Goal: Information Seeking & Learning: Check status

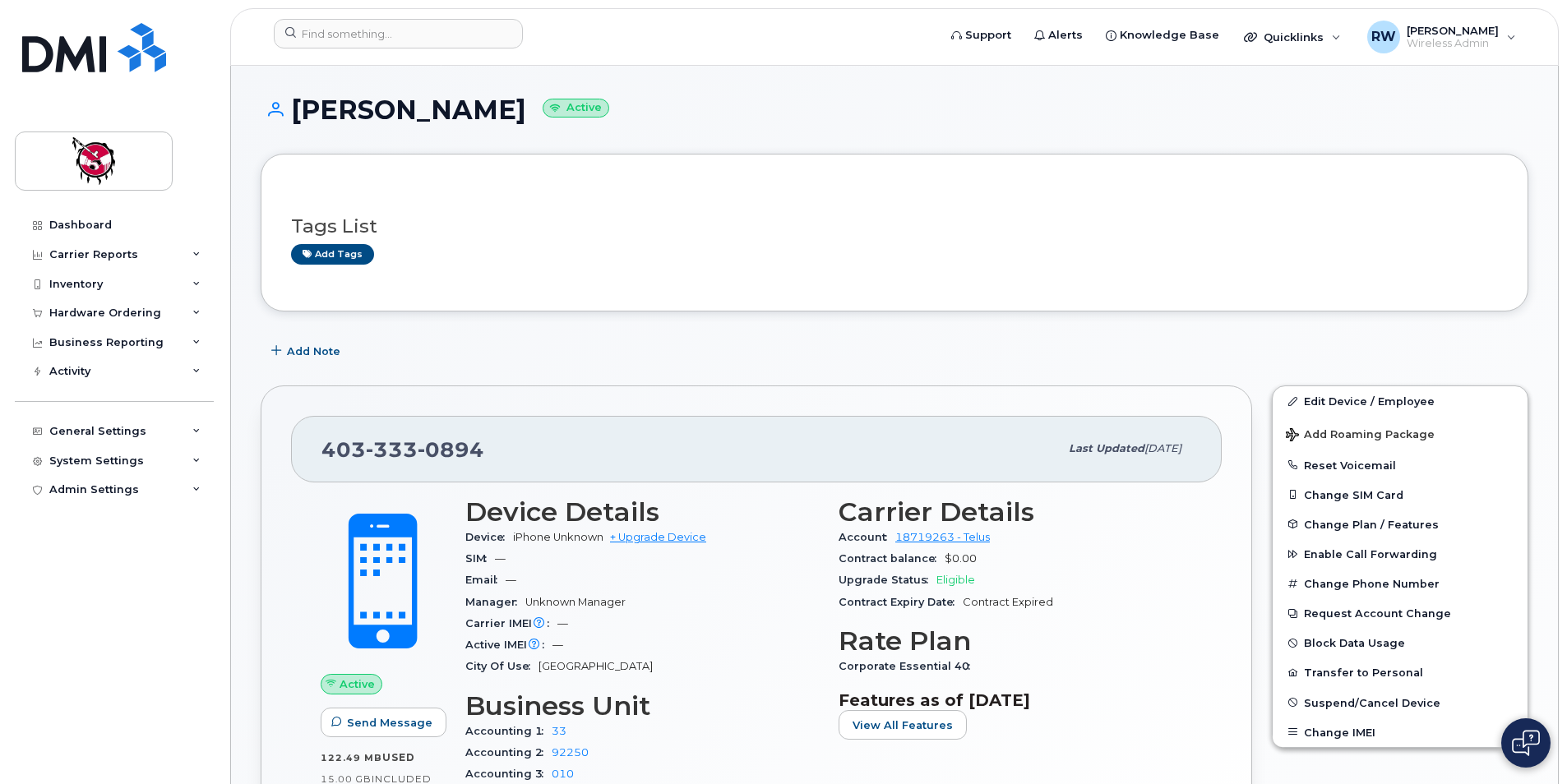
scroll to position [848, 0]
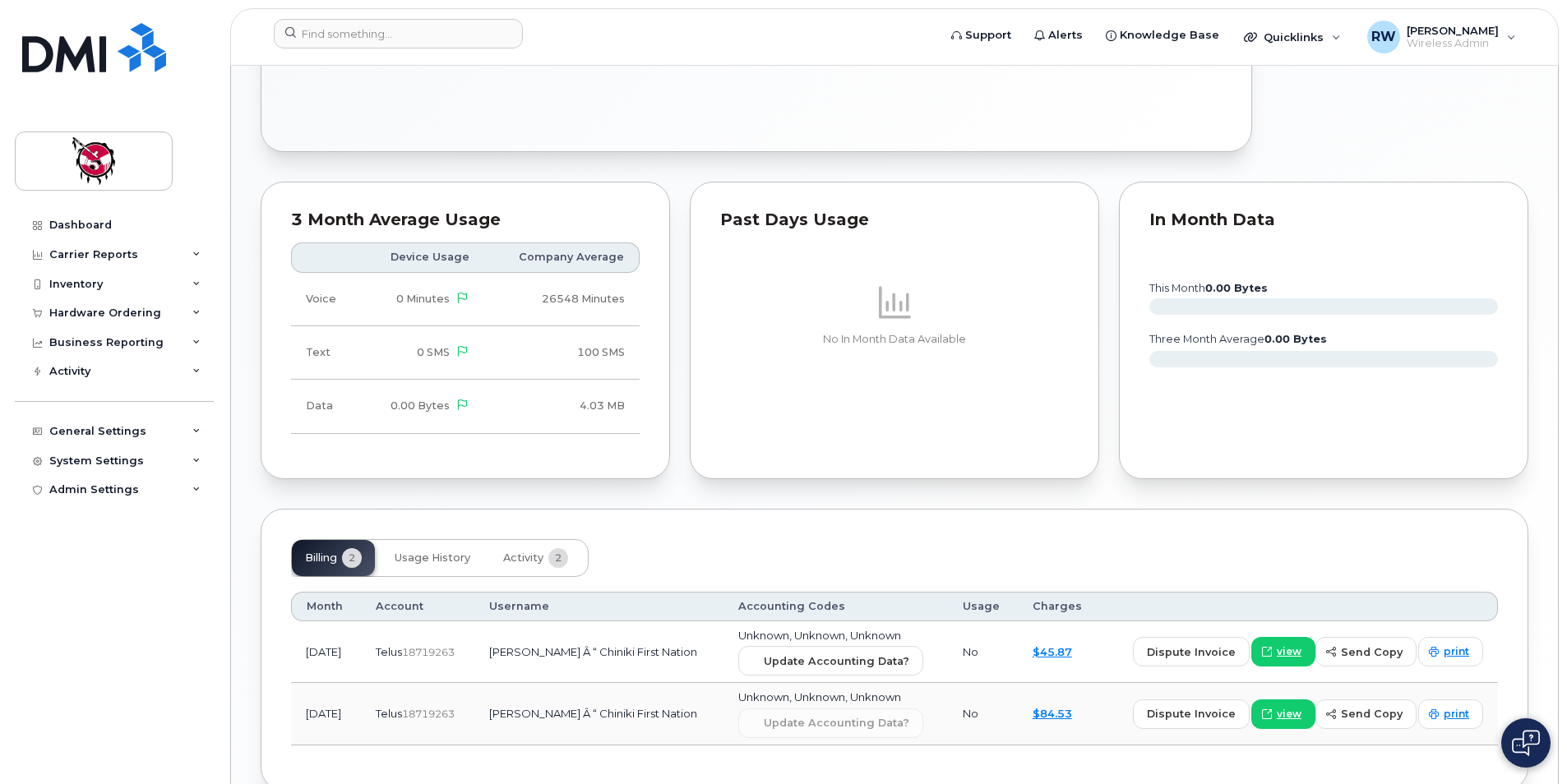
scroll to position [912, 0]
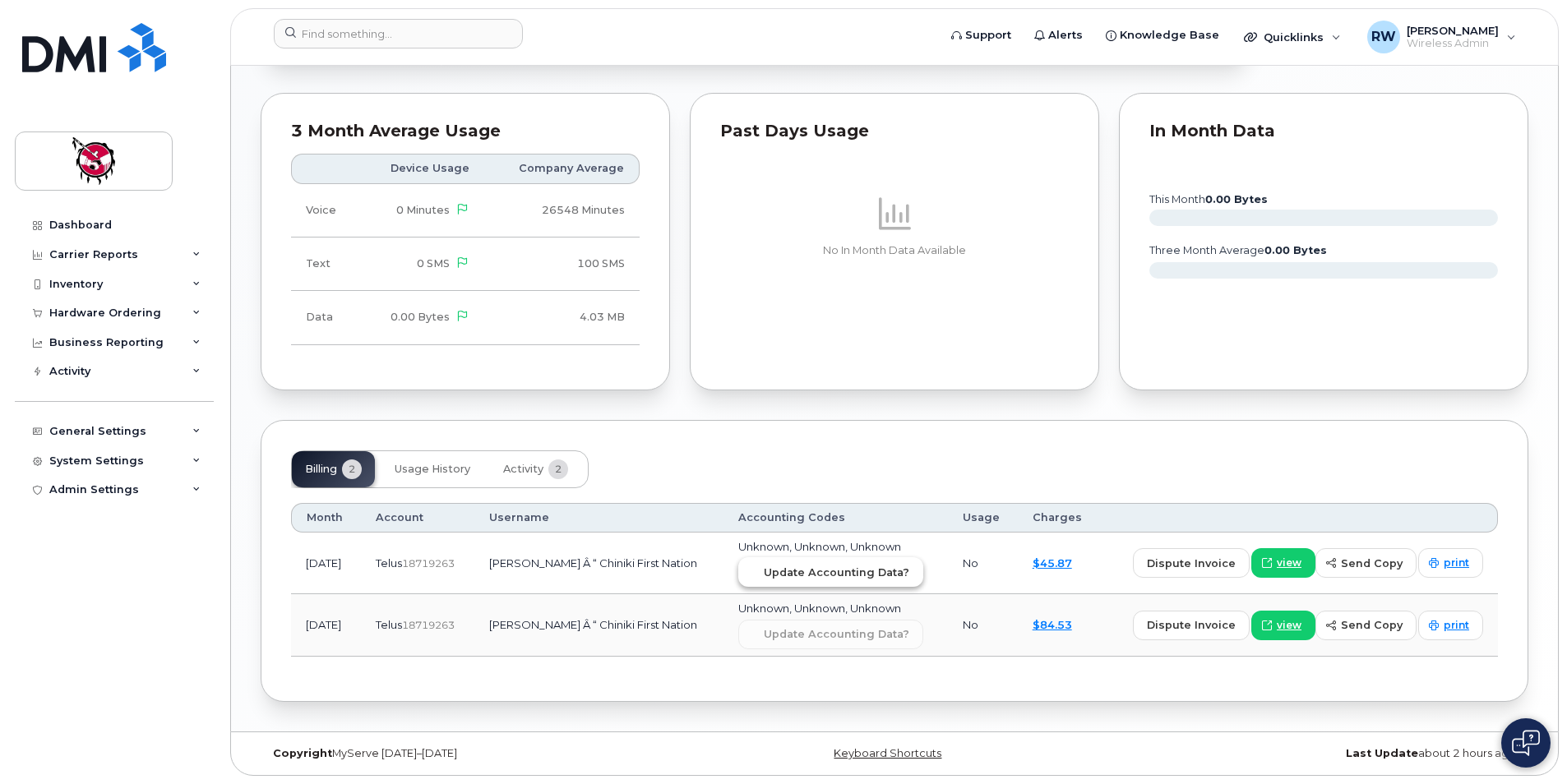
click at [825, 576] on span "Update Accounting Data?" at bounding box center [837, 573] width 146 height 15
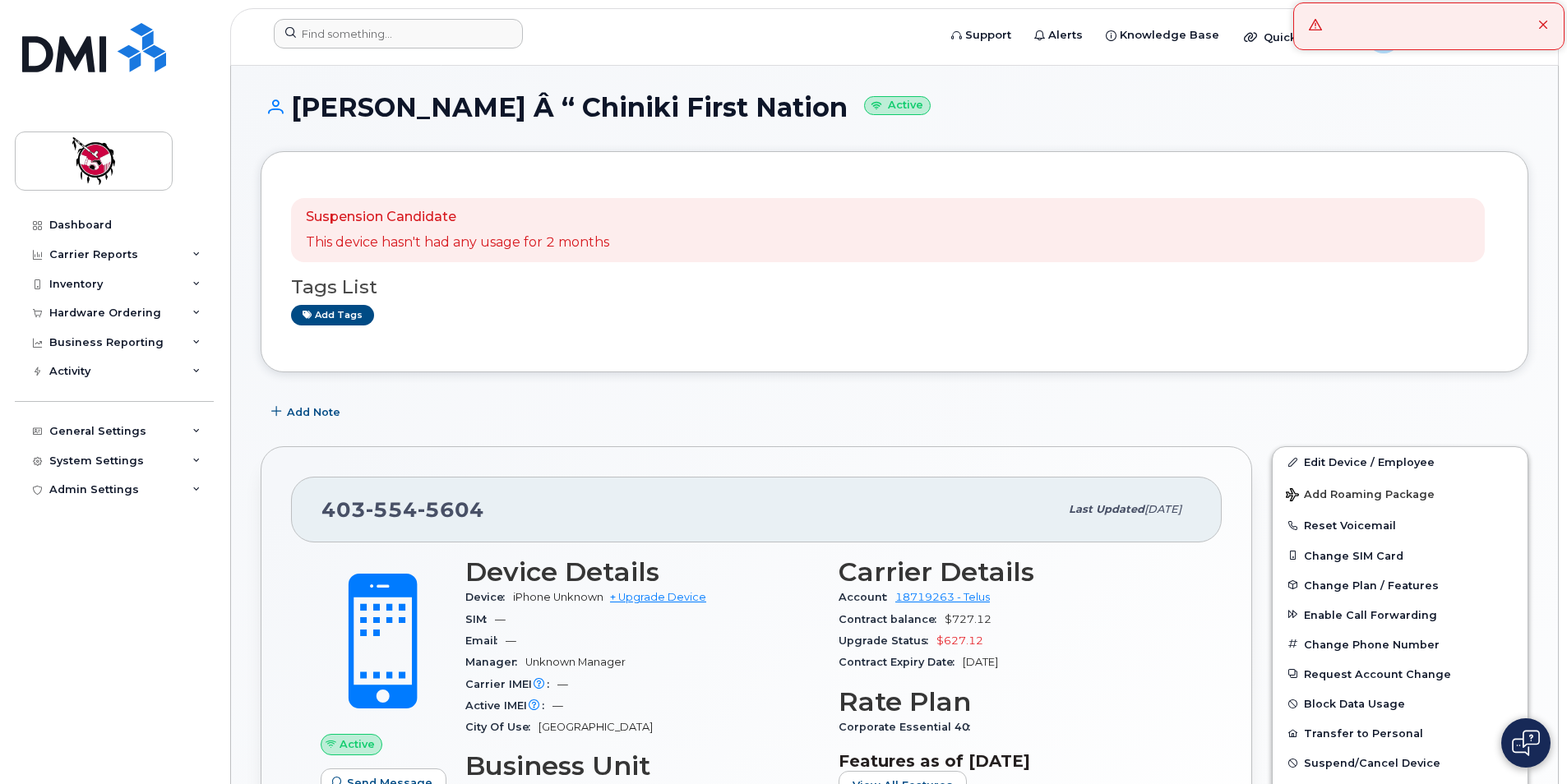
scroll to position [0, 0]
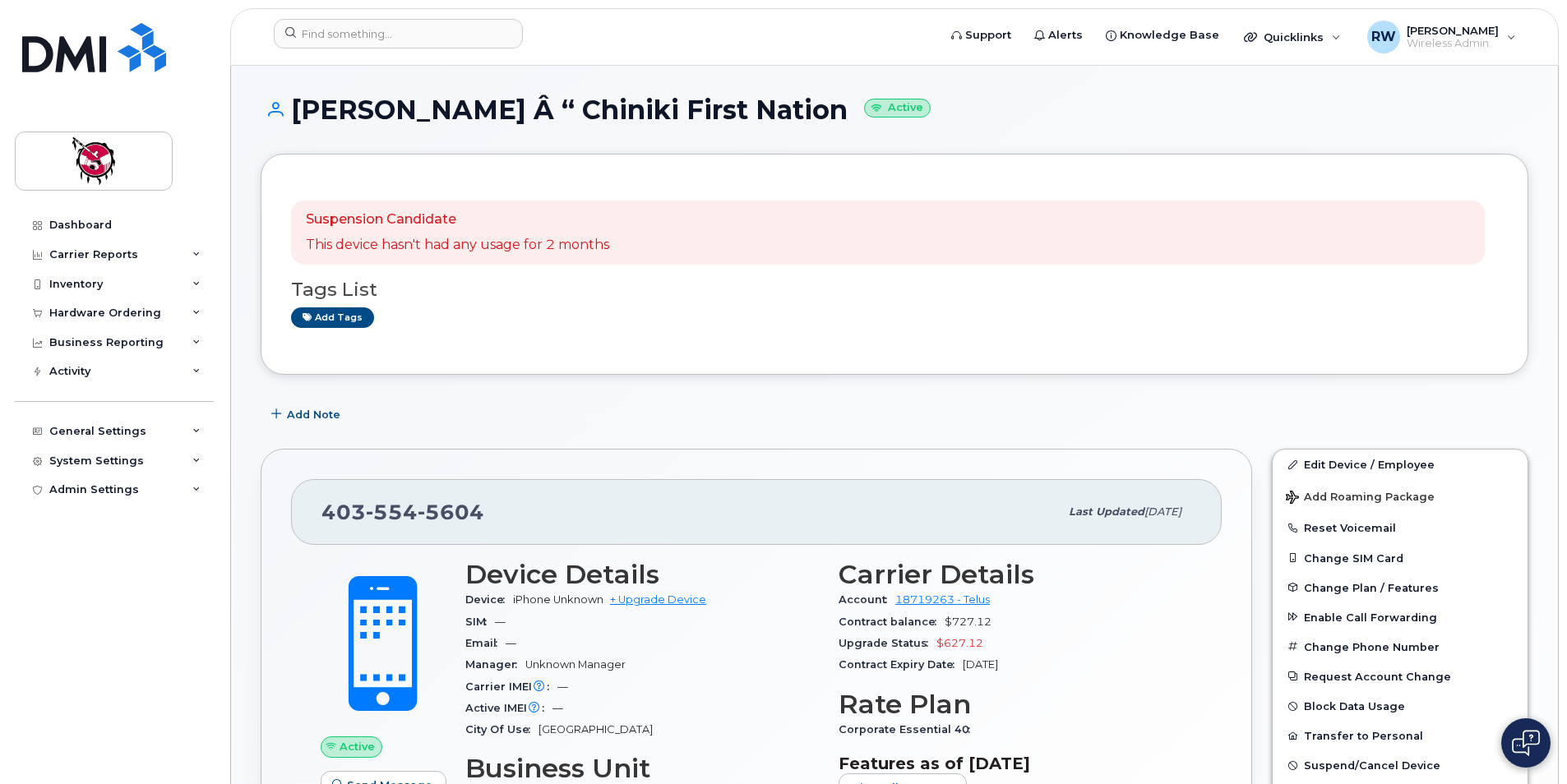
click at [1024, 154] on div "Suspension Candidate This device hasn't had any usage for 2 months Tags List Ad…" at bounding box center [894, 264] width 1268 height 221
click at [1084, 130] on div "Kevin Dixon Â “ Chiniki First Nation Active" at bounding box center [894, 124] width 1268 height 58
click at [1491, 49] on span "Wireless Admin" at bounding box center [1453, 43] width 92 height 13
click at [1493, 49] on span "Wireless Admin" at bounding box center [1453, 43] width 92 height 13
click at [1086, 143] on div "Kevin Dixon Â “ Chiniki First Nation Active" at bounding box center [894, 124] width 1268 height 58
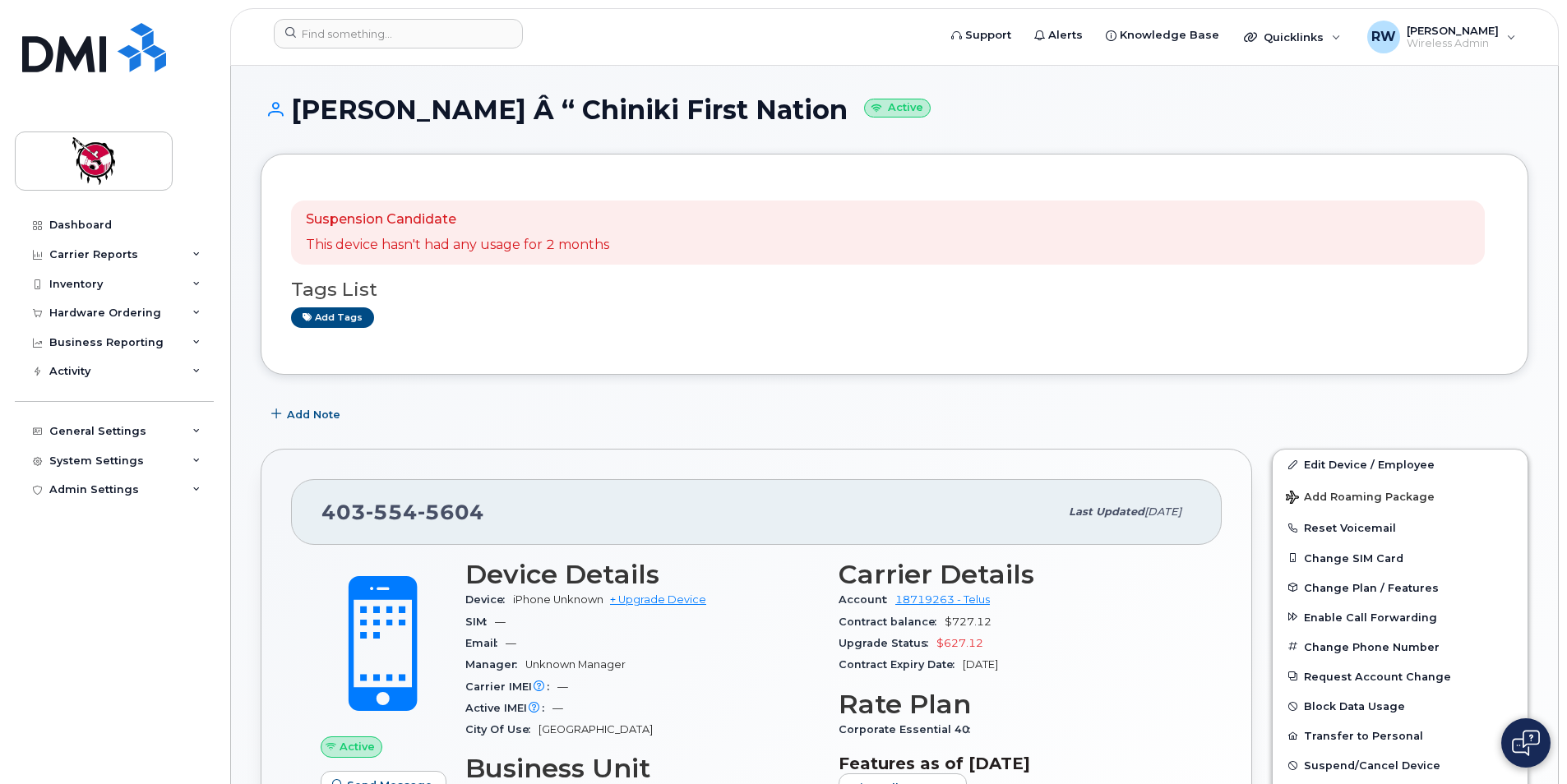
click at [825, 55] on header "Support Alerts Knowledge Base Quicklinks Suspend / Cancel Device Change SIM Car…" at bounding box center [895, 37] width 1329 height 57
click at [176, 51] on div "Dashboard Carrier Reports Monthly Billing Data Daily Data Pooling Average Costi…" at bounding box center [111, 392] width 223 height 784
drag, startPoint x: 176, startPoint y: 51, endPoint x: 139, endPoint y: 136, distance: 92.7
click at [173, 55] on div "Dashboard Carrier Reports Monthly Billing Data Daily Data Pooling Average Costi…" at bounding box center [111, 392] width 223 height 784
click at [68, 227] on div "Dashboard" at bounding box center [80, 224] width 63 height 13
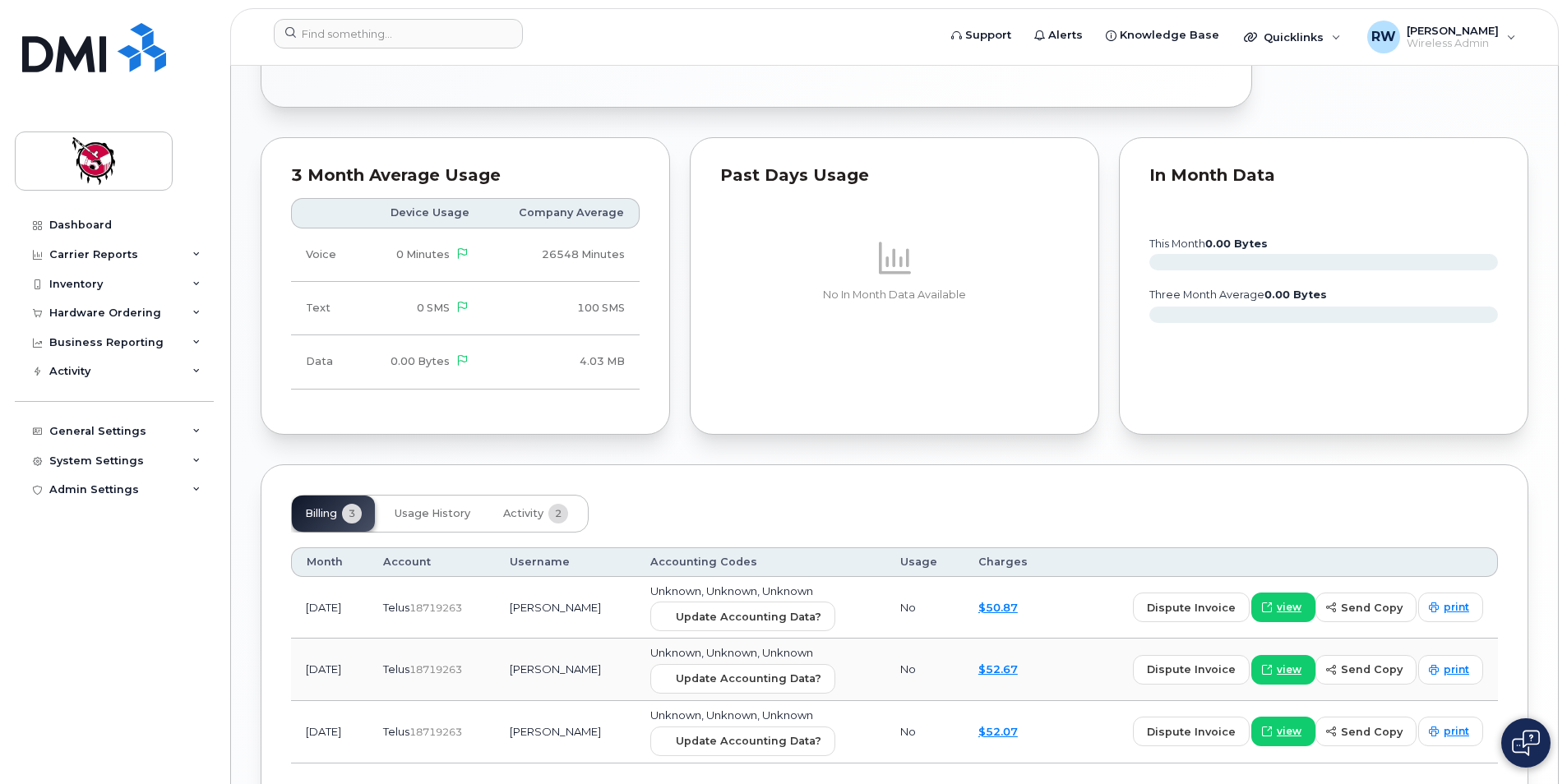
scroll to position [974, 0]
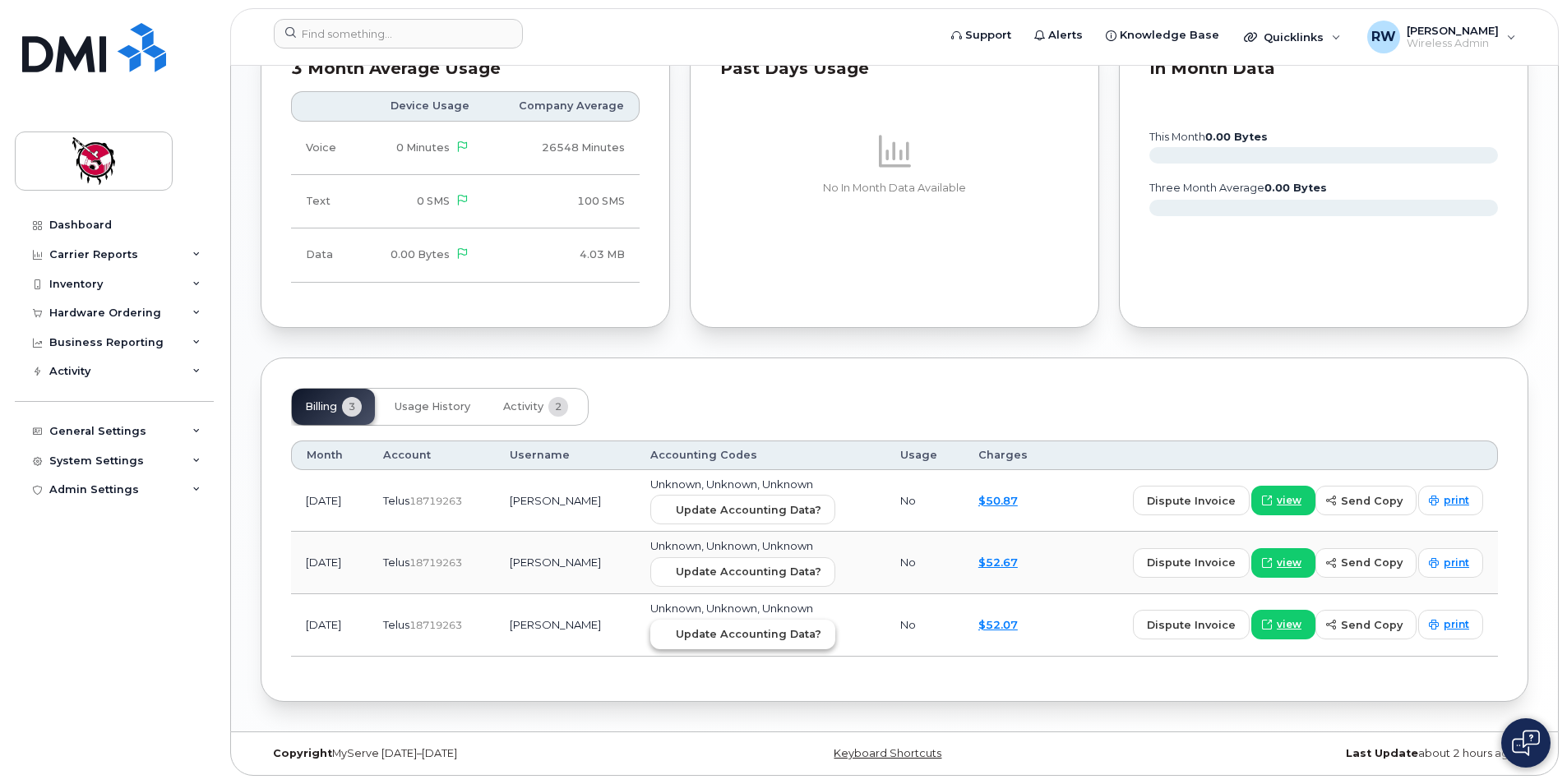
click at [730, 638] on span "Update Accounting Data?" at bounding box center [748, 634] width 146 height 15
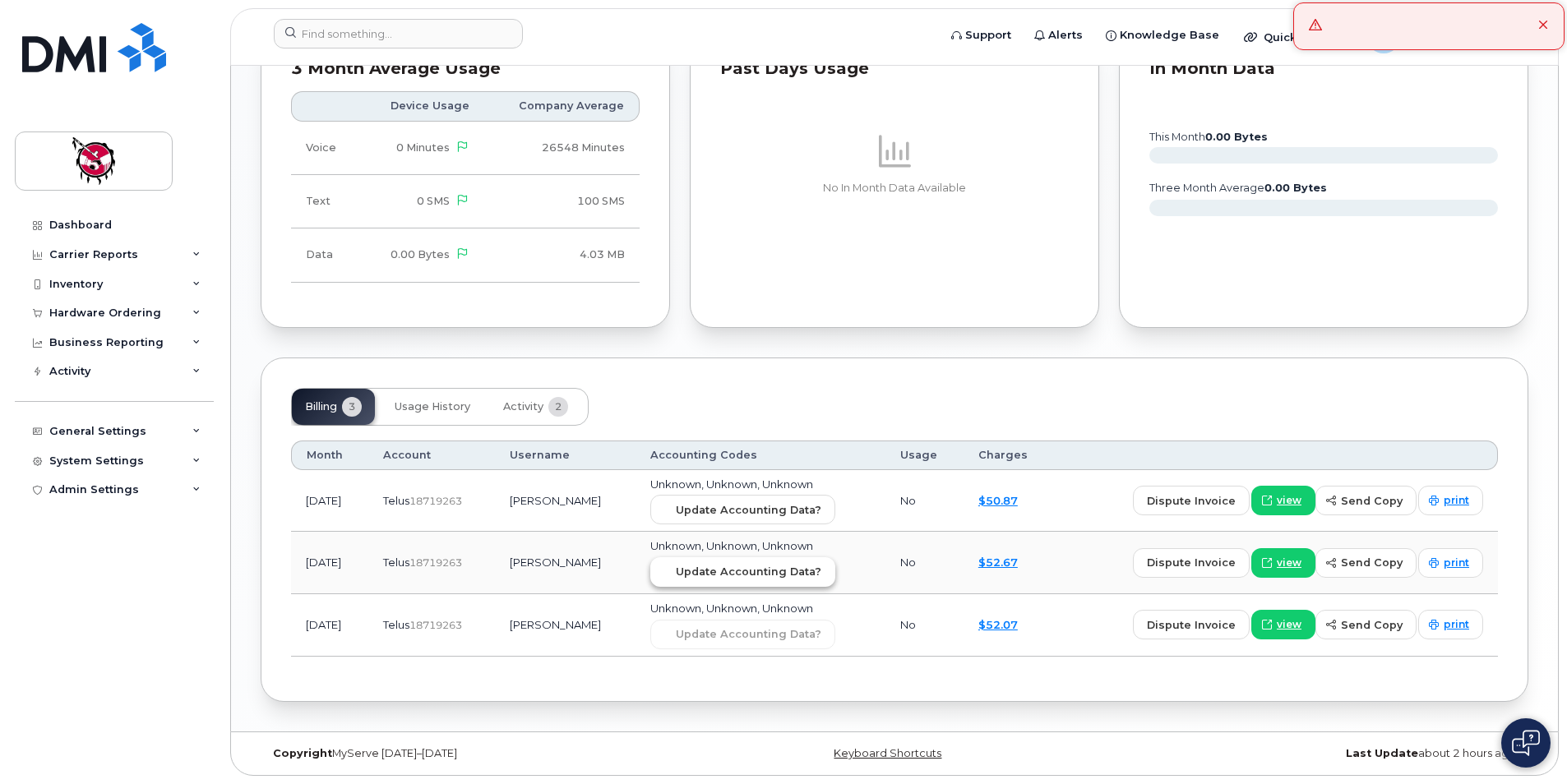
click at [779, 584] on button "Update Accounting Data?" at bounding box center [743, 572] width 185 height 30
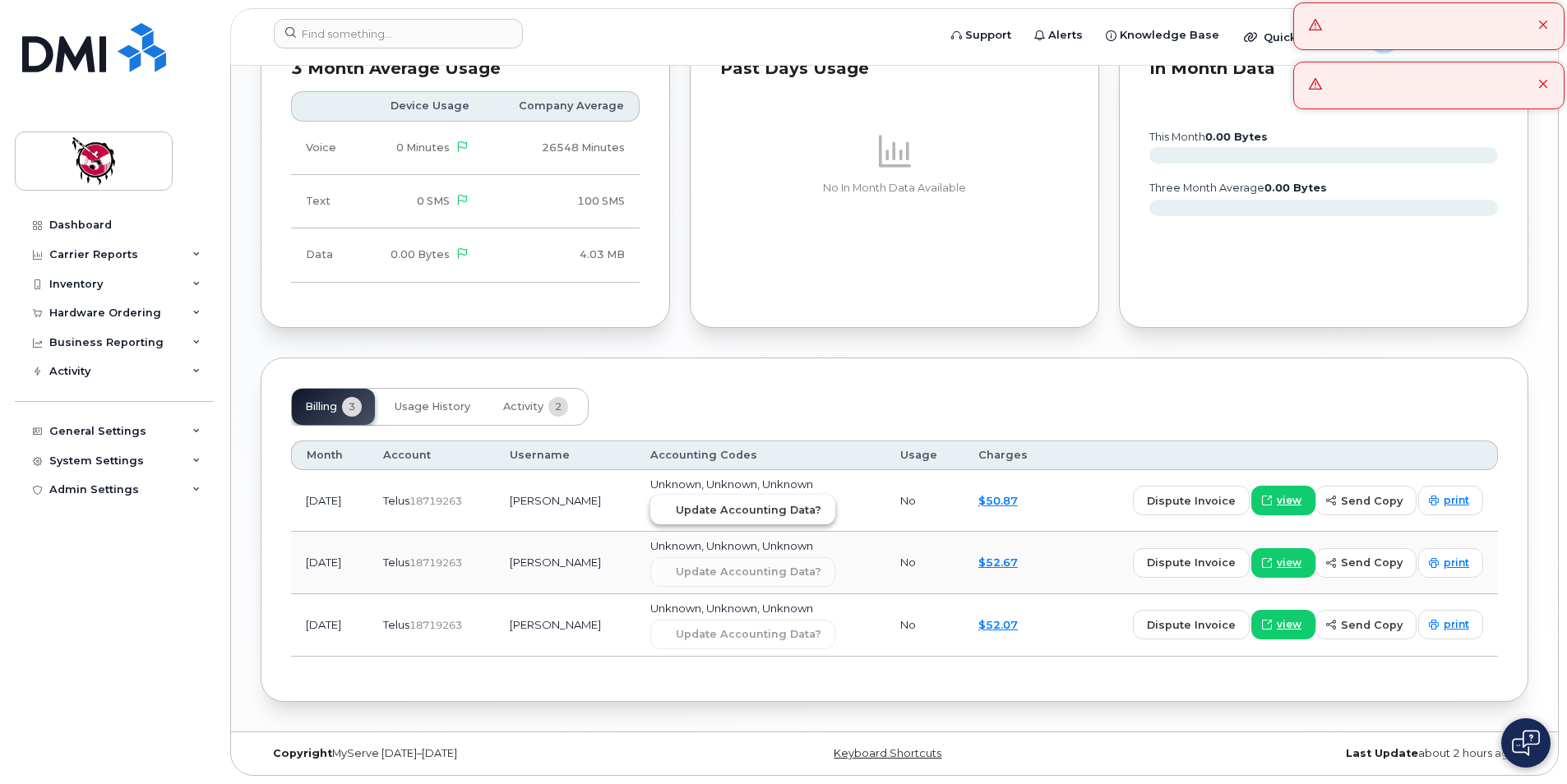
click at [766, 514] on span "Update Accounting Data?" at bounding box center [748, 510] width 146 height 15
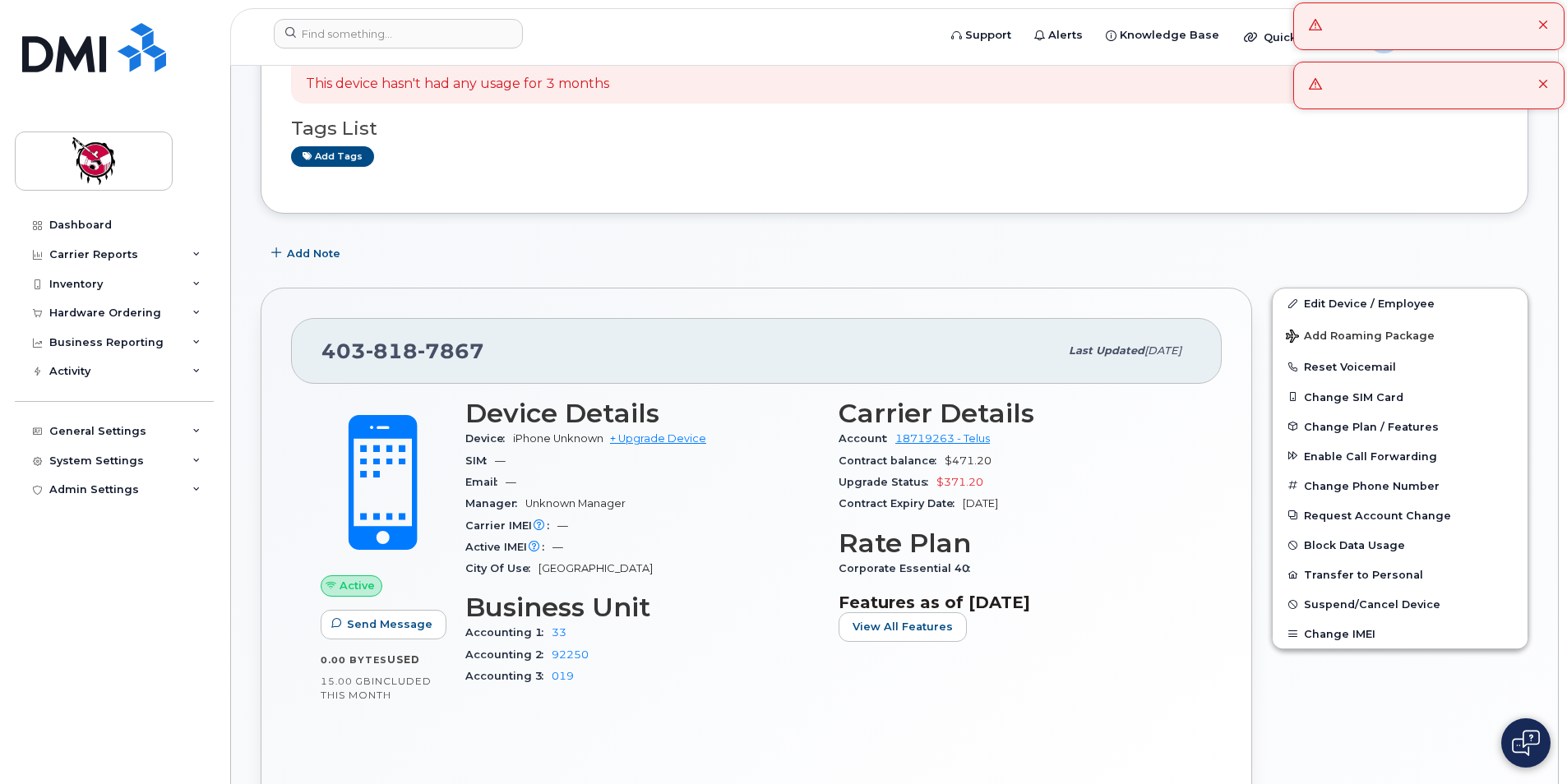
scroll to position [0, 0]
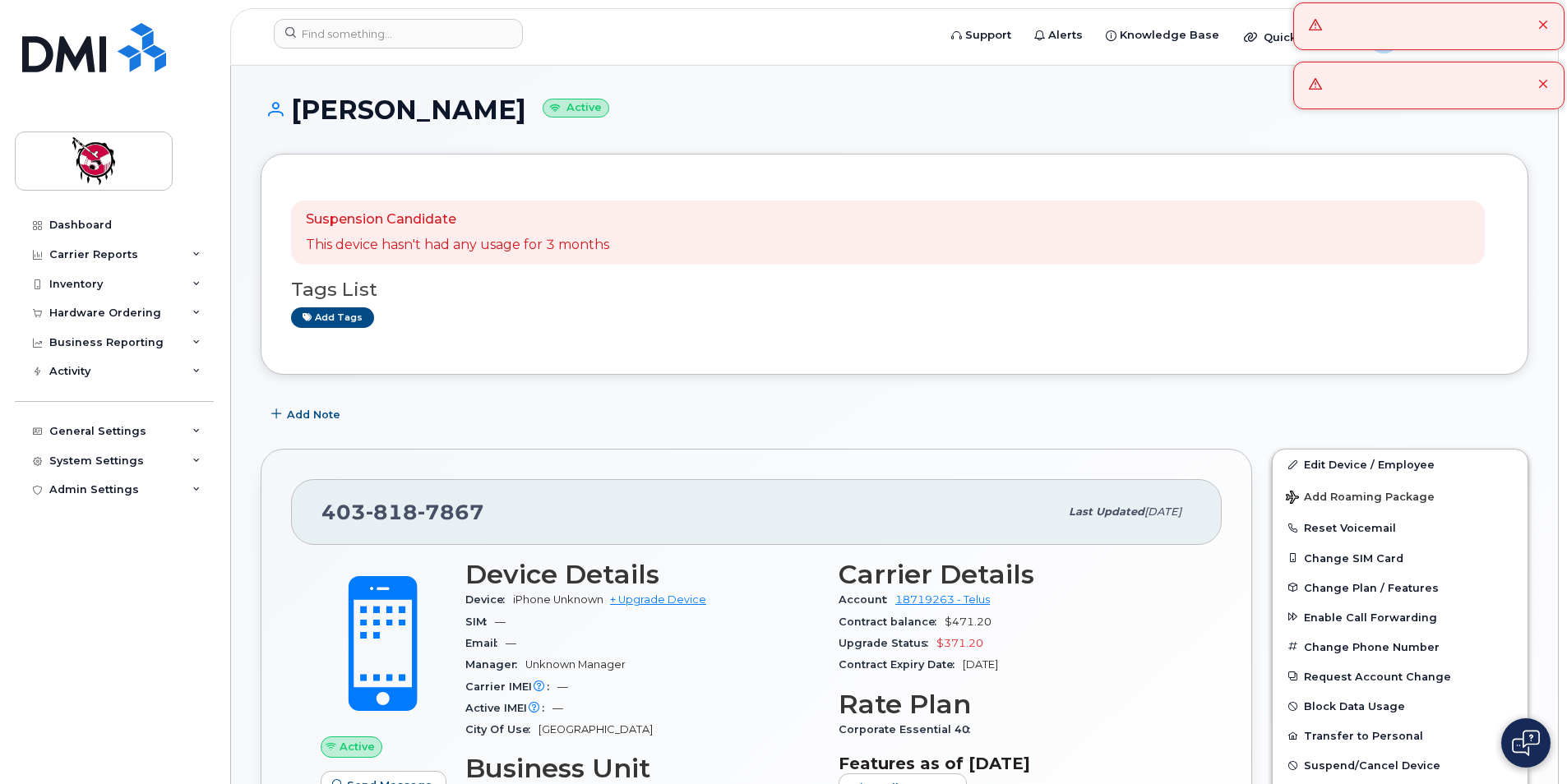
click at [801, 347] on div "Suspension Candidate This device hasn't had any usage for 3 months Tags List Ad…" at bounding box center [894, 264] width 1268 height 221
click at [1313, 30] on icon at bounding box center [1315, 24] width 13 height 13
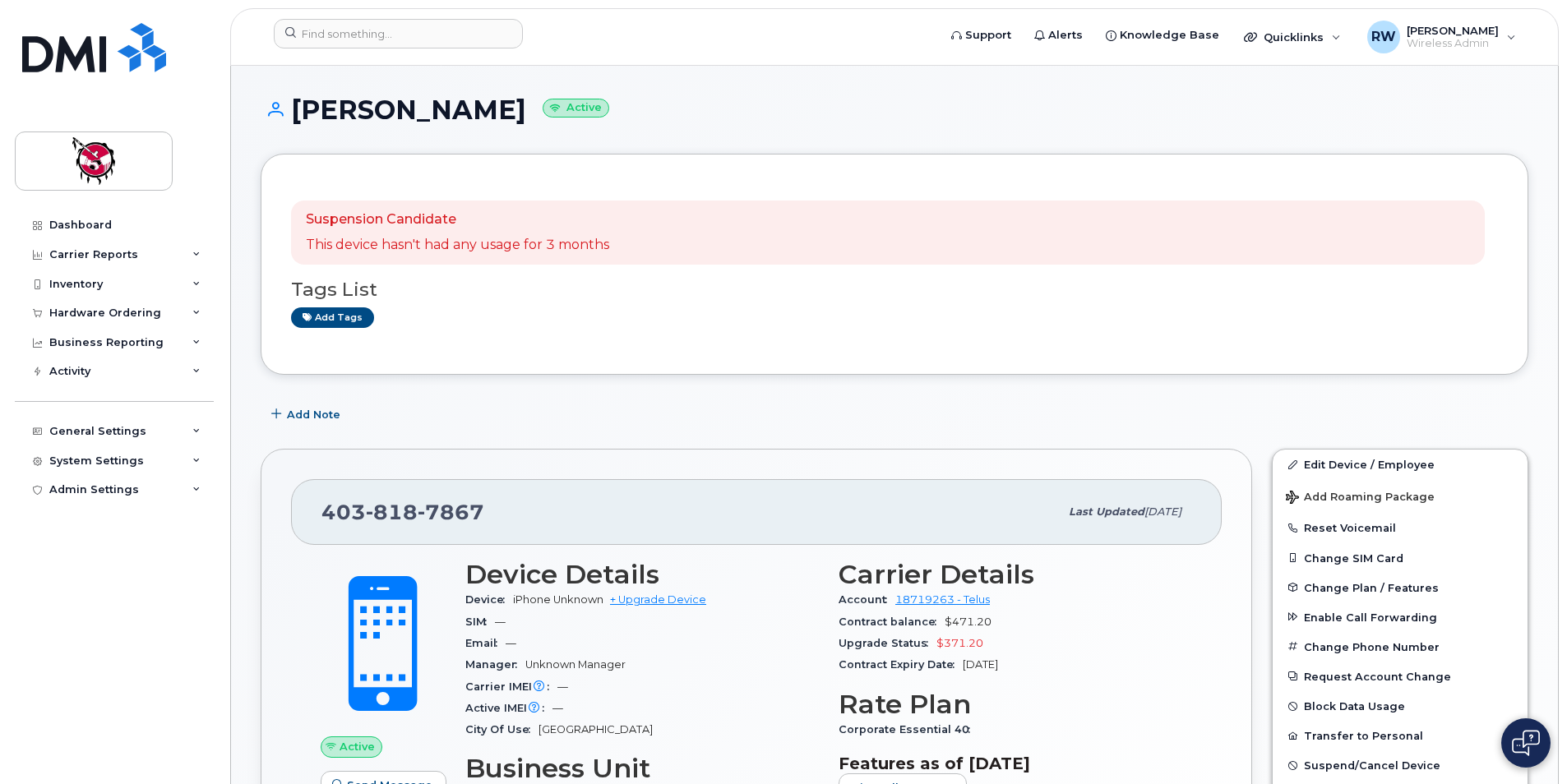
click at [1060, 161] on div "Suspension Candidate This device hasn't had any usage for 3 months Tags List Ad…" at bounding box center [894, 264] width 1268 height 221
click at [702, 60] on header "Support Alerts Knowledge Base Quicklinks Suspend / Cancel Device Change SIM Car…" at bounding box center [895, 37] width 1329 height 57
click at [102, 222] on div "Dashboard" at bounding box center [80, 224] width 63 height 13
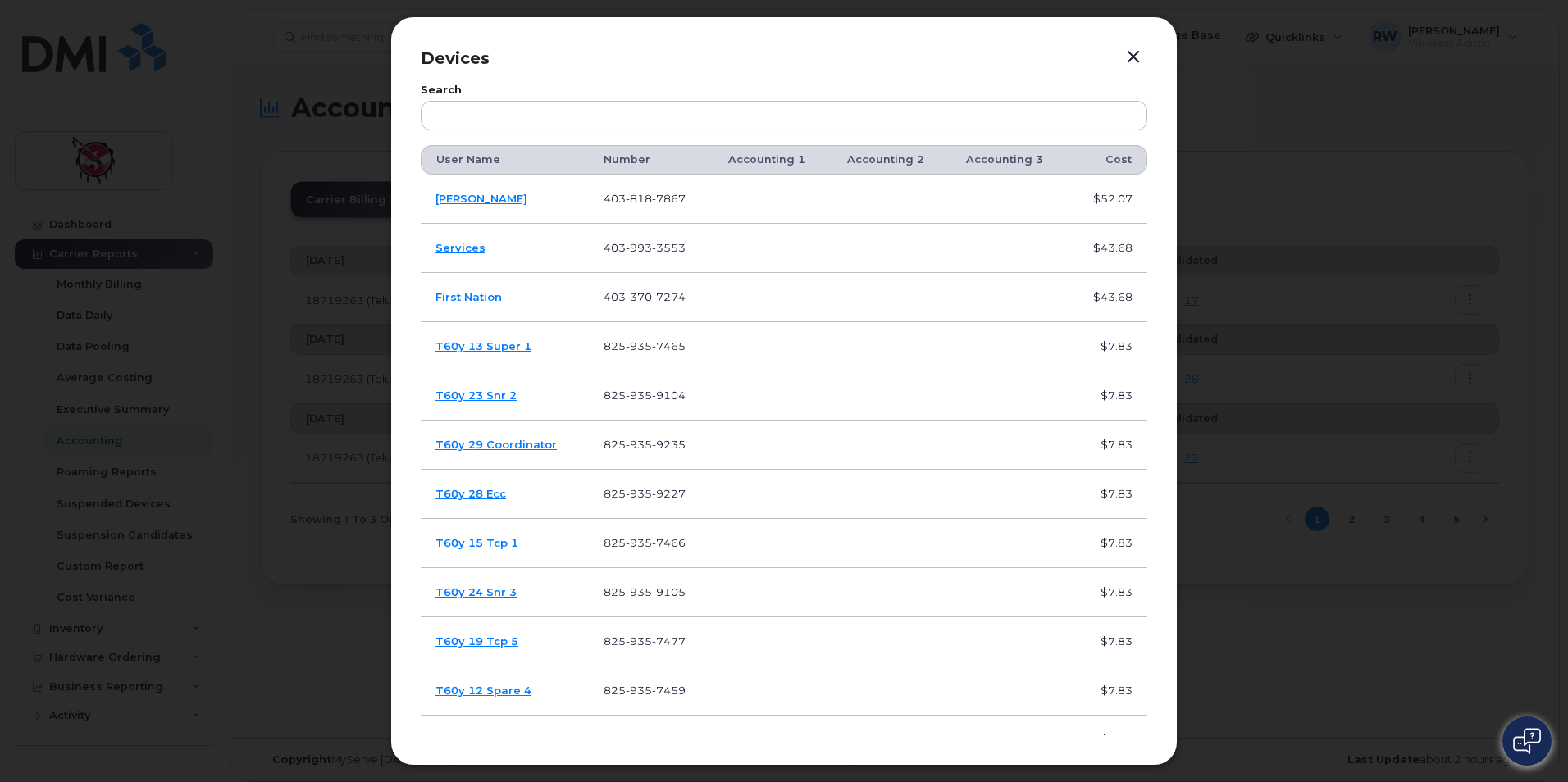
click at [1128, 54] on button "button" at bounding box center [1133, 57] width 25 height 23
click at [1128, 56] on button "button" at bounding box center [1133, 57] width 25 height 23
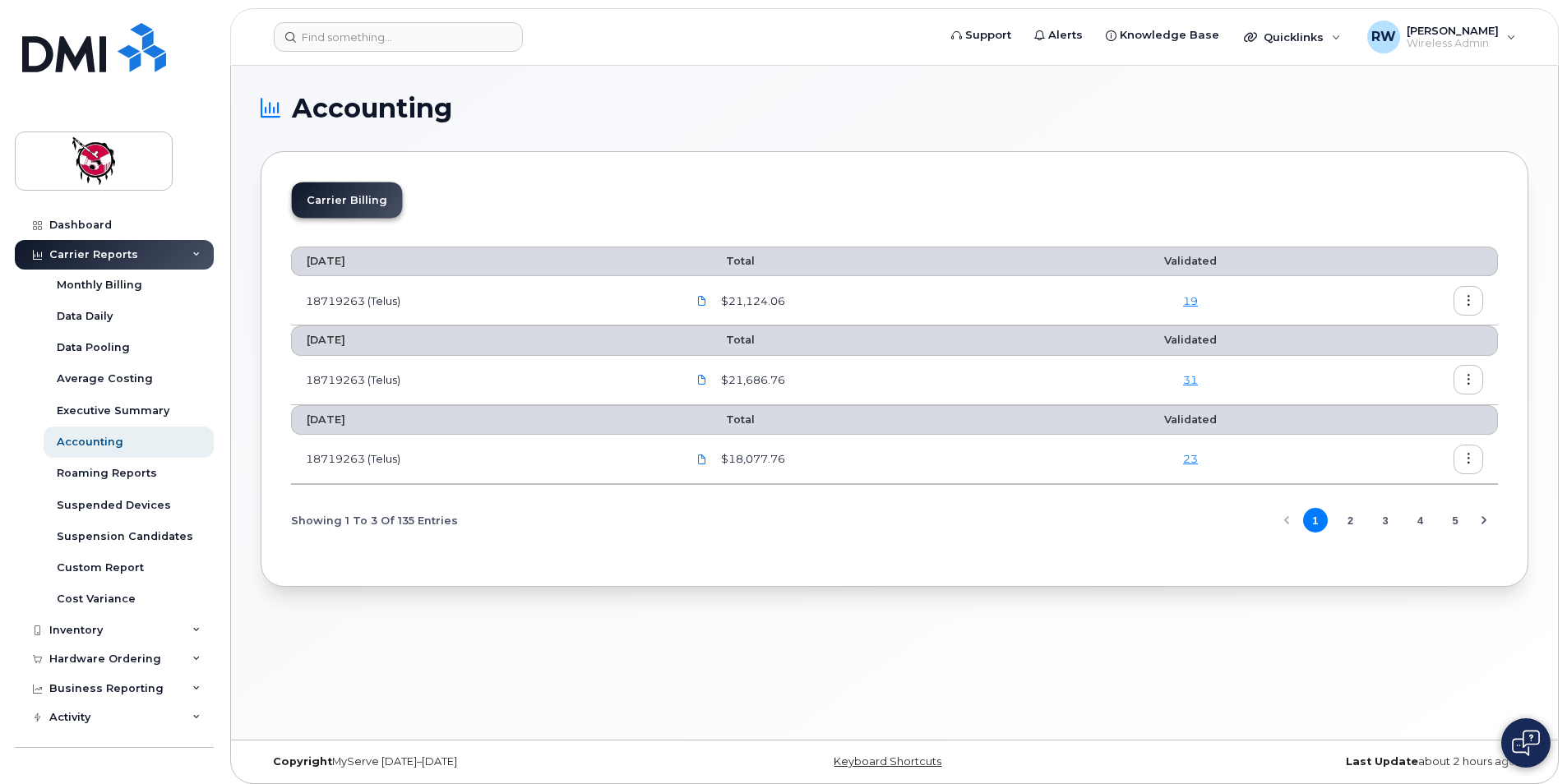
click at [587, 133] on section "Accounting Carrier Billing [DATE] Total Validated 18719263 (Telus) $21,124.06 […" at bounding box center [894, 341] width 1268 height 491
click at [124, 250] on div "Carrier Reports" at bounding box center [94, 254] width 89 height 13
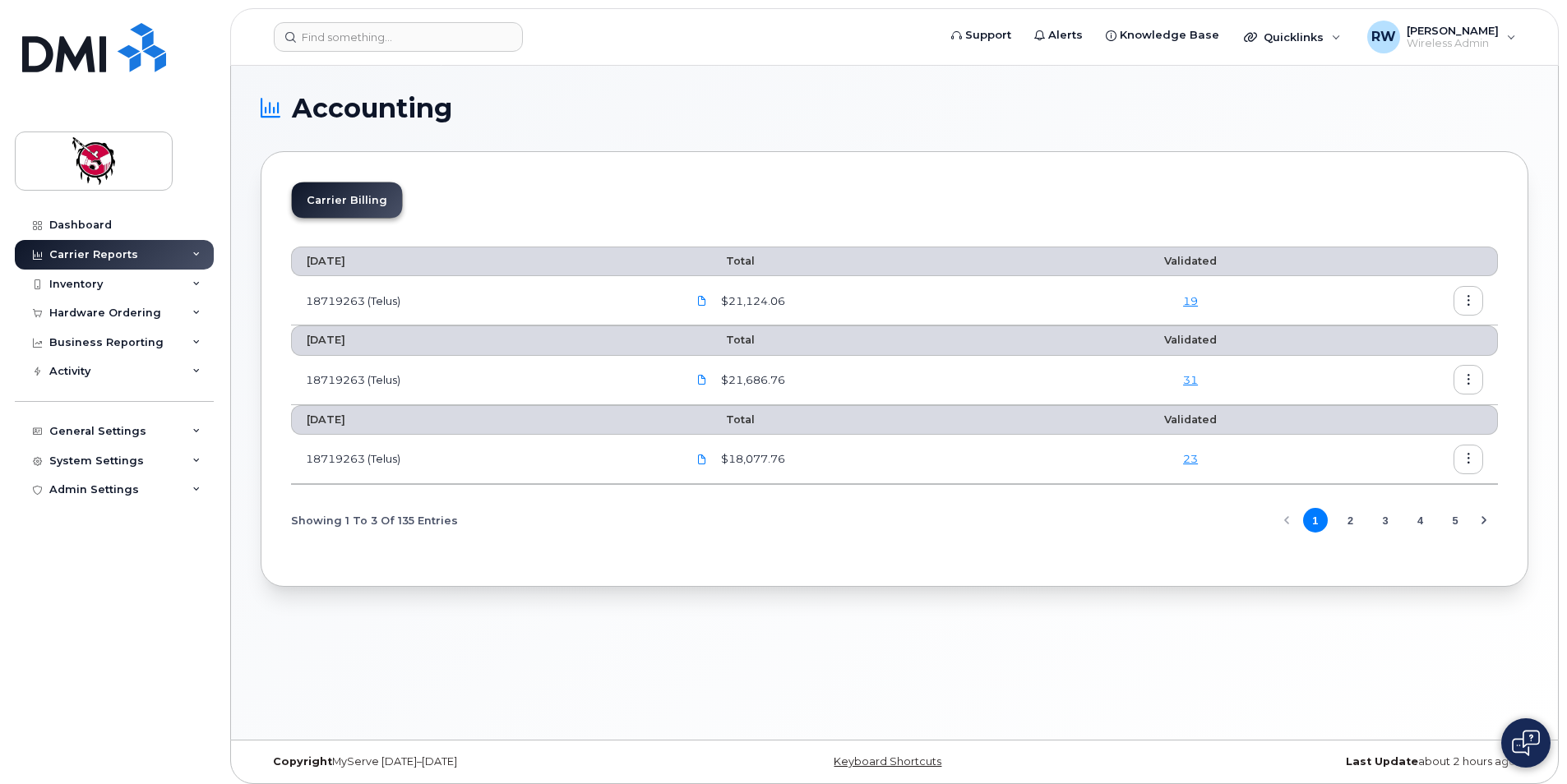
click at [128, 262] on div "Carrier Reports" at bounding box center [114, 254] width 199 height 30
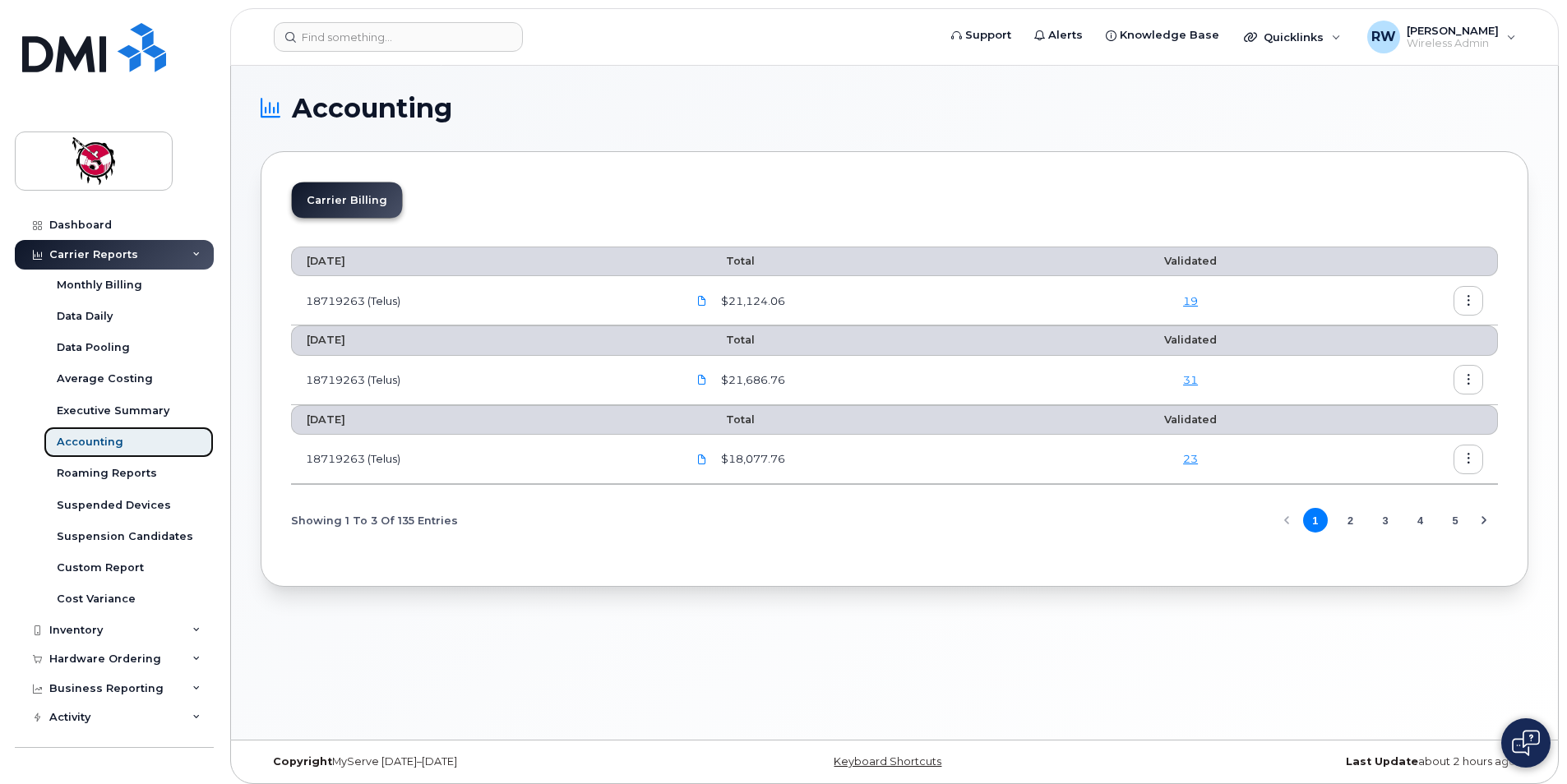
click at [136, 449] on link "Accounting" at bounding box center [128, 442] width 170 height 31
click at [768, 99] on h1 "Accounting" at bounding box center [890, 108] width 1260 height 27
click at [707, 384] on icon at bounding box center [702, 380] width 10 height 10
click at [706, 300] on icon at bounding box center [702, 301] width 10 height 10
click at [816, 554] on div "[DATE] Total Validated 18719263 (Telus) $21,124.06 [DATE] Total Validated 18719…" at bounding box center [895, 394] width 1207 height 324
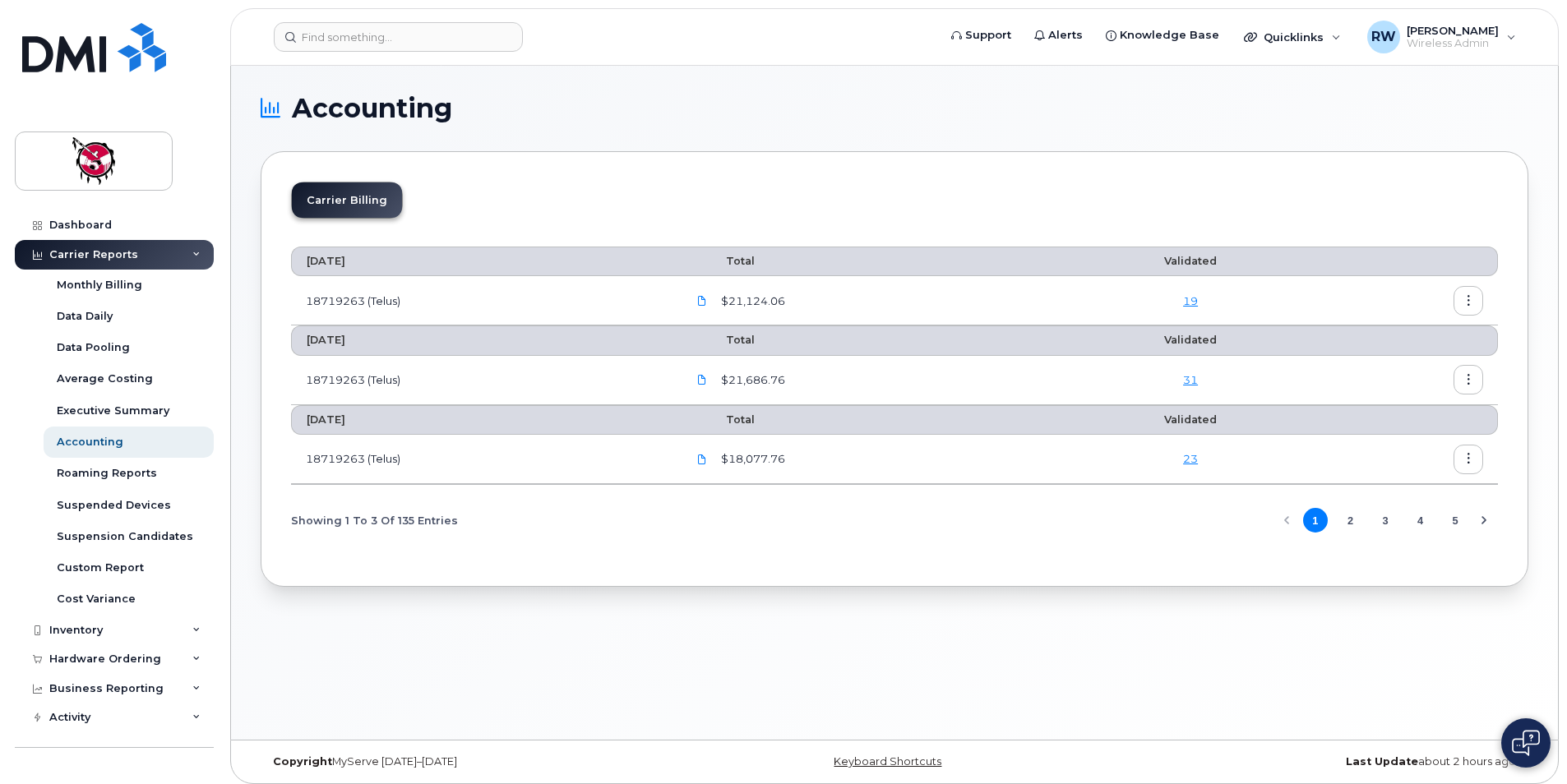
click at [1189, 459] on link "23" at bounding box center [1190, 458] width 15 height 13
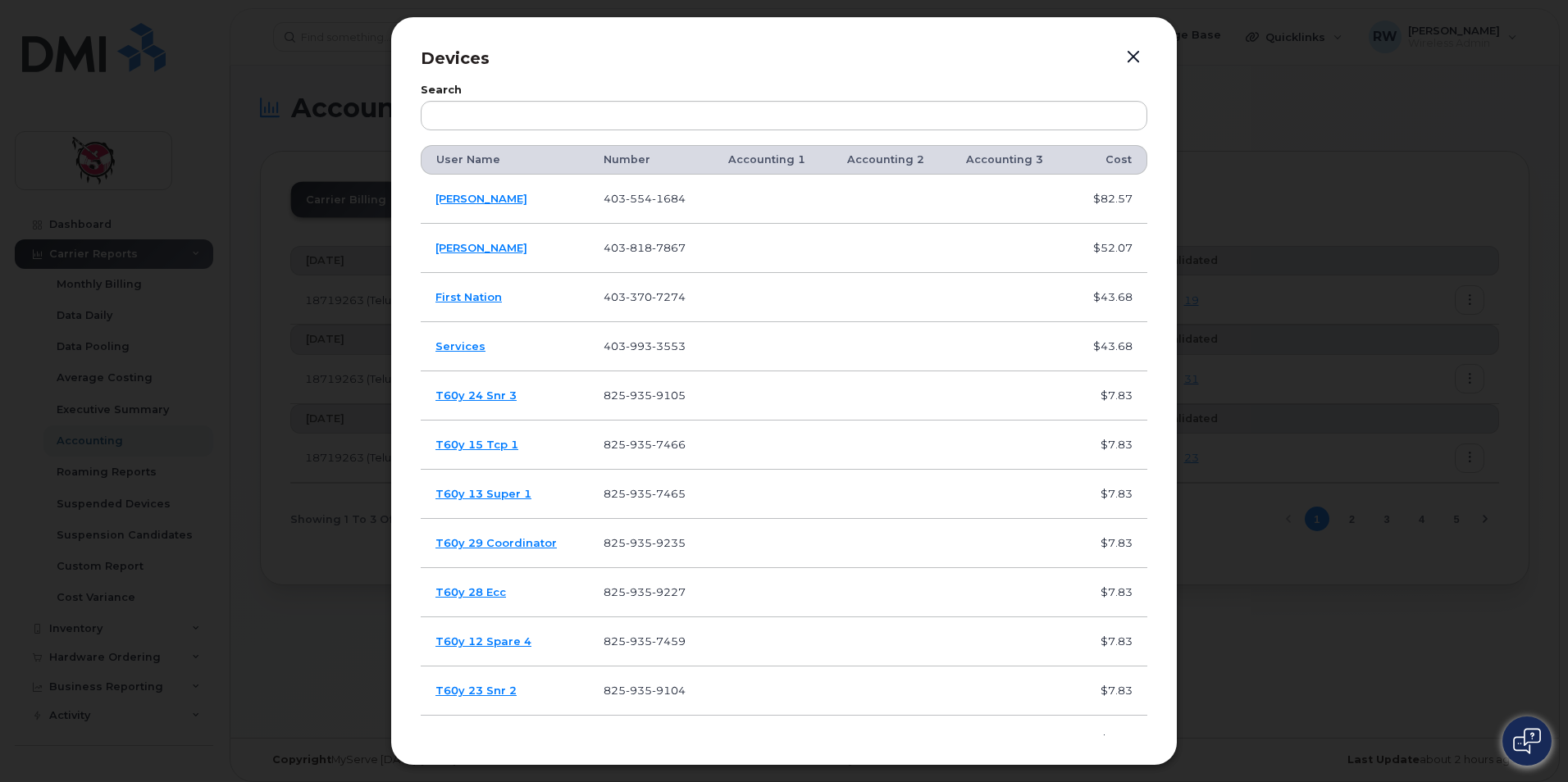
click at [1134, 55] on button "button" at bounding box center [1133, 57] width 25 height 23
